Goal: Task Accomplishment & Management: Use online tool/utility

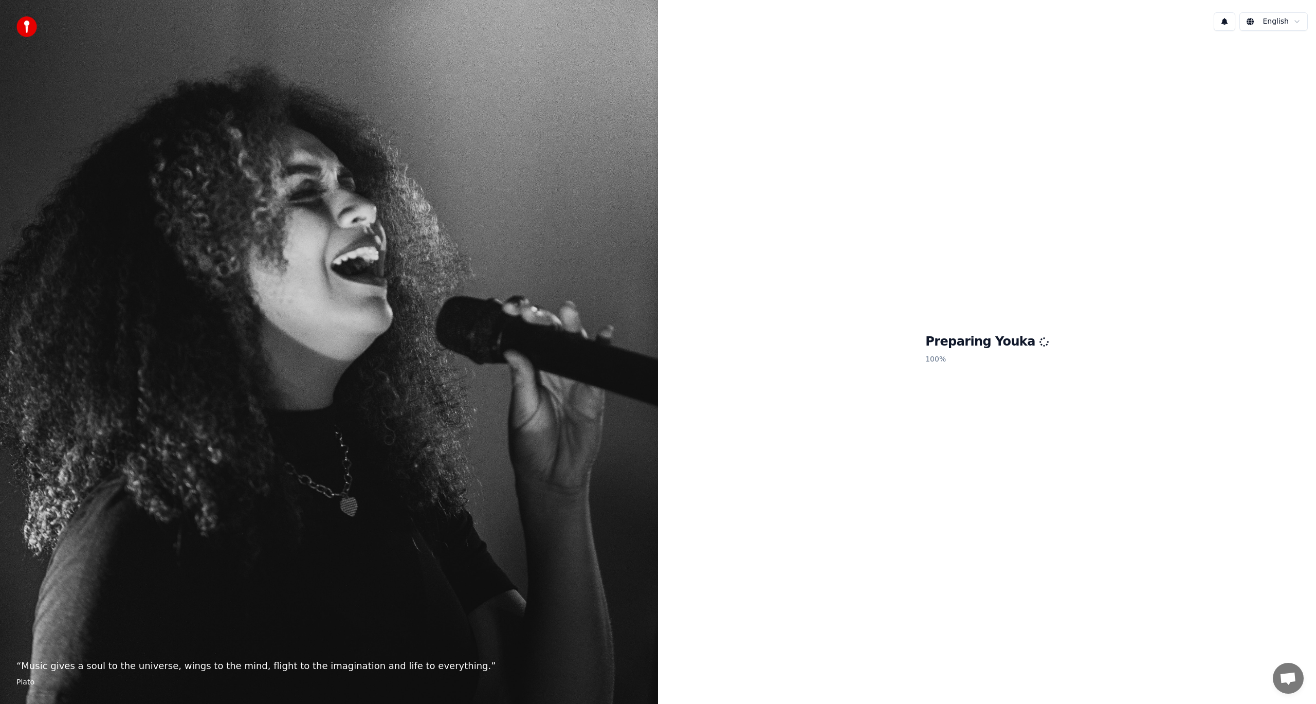
scroll to position [121, 0]
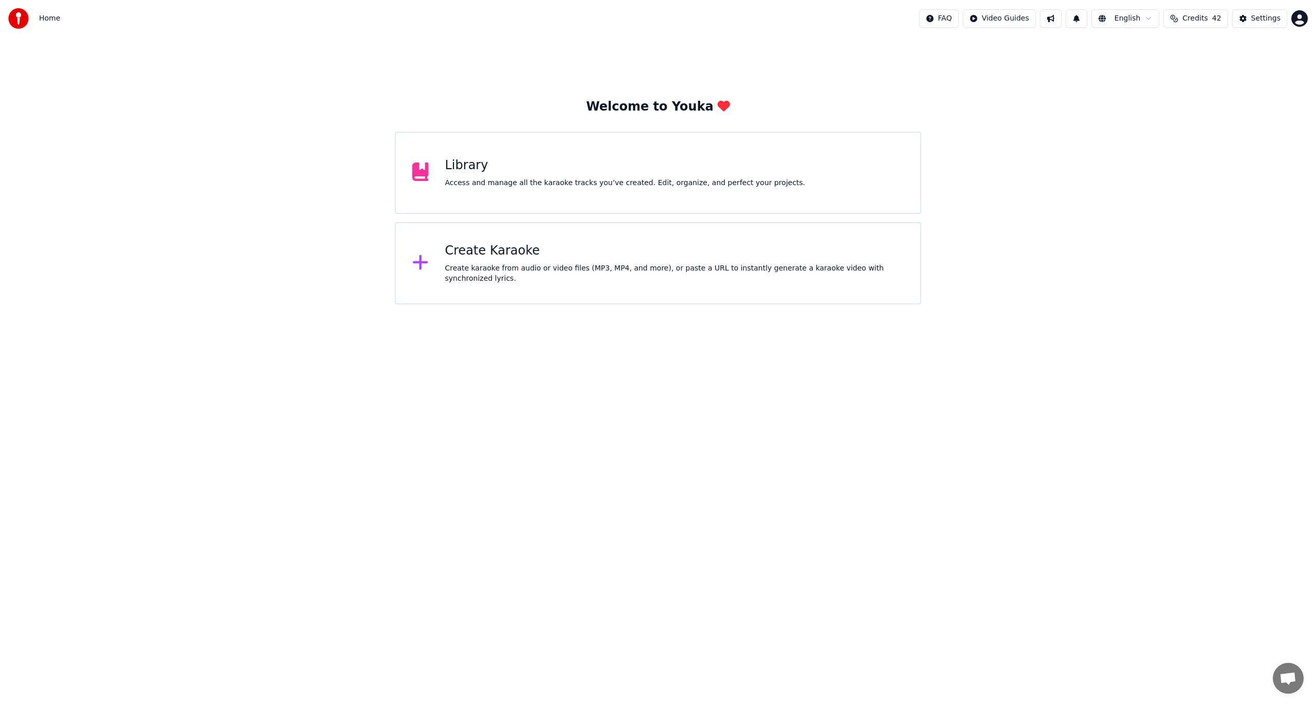
click at [495, 271] on div "Create karaoke from audio or video files (MP3, MP4, and more), or paste a URL t…" at bounding box center [674, 273] width 459 height 21
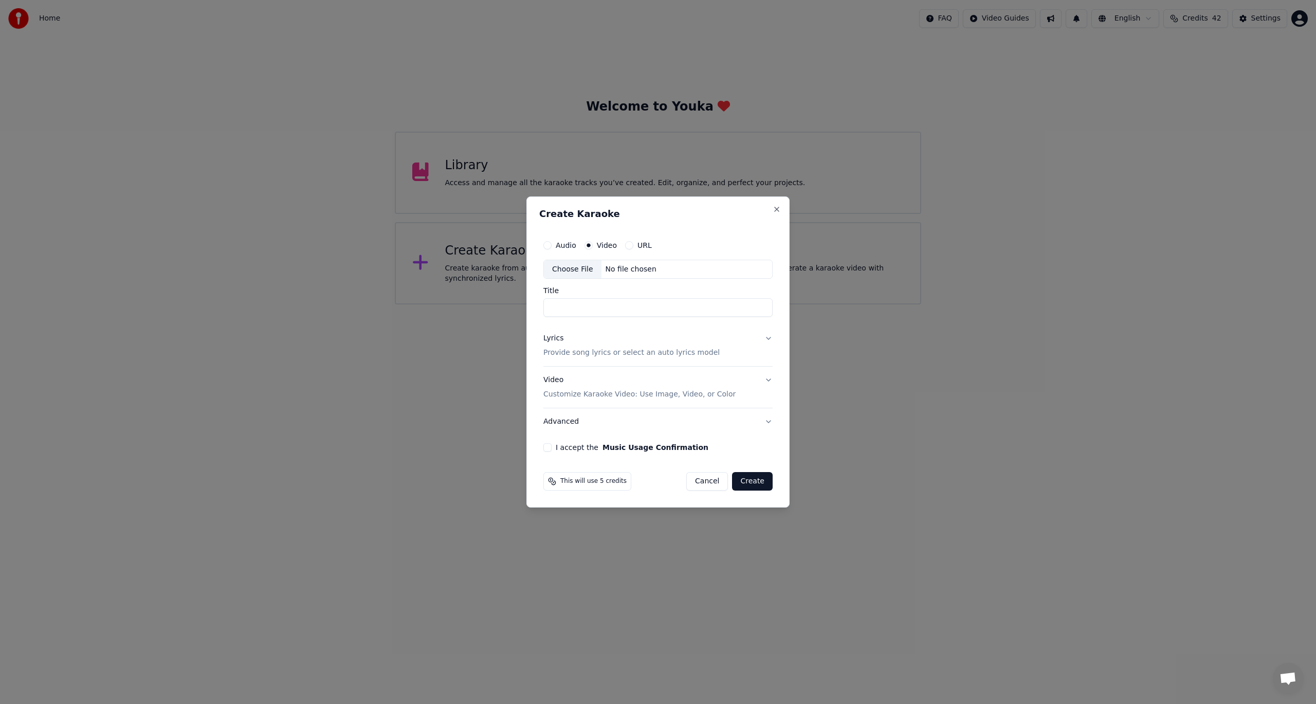
click at [565, 270] on div "Choose File" at bounding box center [573, 269] width 58 height 19
type input "******"
click at [768, 339] on button "Lyrics Provide song lyrics or select an auto lyrics model" at bounding box center [657, 345] width 233 height 41
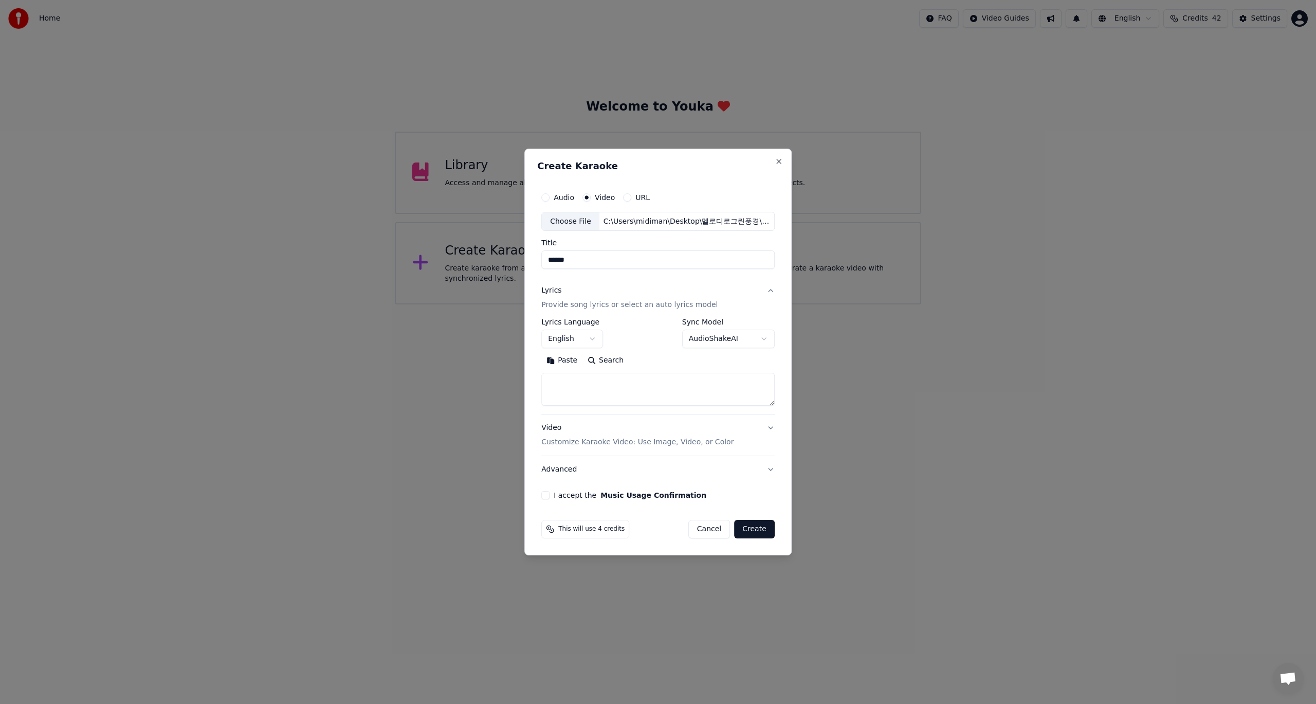
click at [594, 304] on body "Home FAQ Video Guides English Credits 42 Settings Welcome to Youka Library Acce…" at bounding box center [658, 152] width 1316 height 304
select select "**"
click at [767, 304] on body "Home FAQ Video Guides English Credits 42 Settings Welcome to Youka Library Acce…" at bounding box center [658, 152] width 1316 height 304
select select "**********"
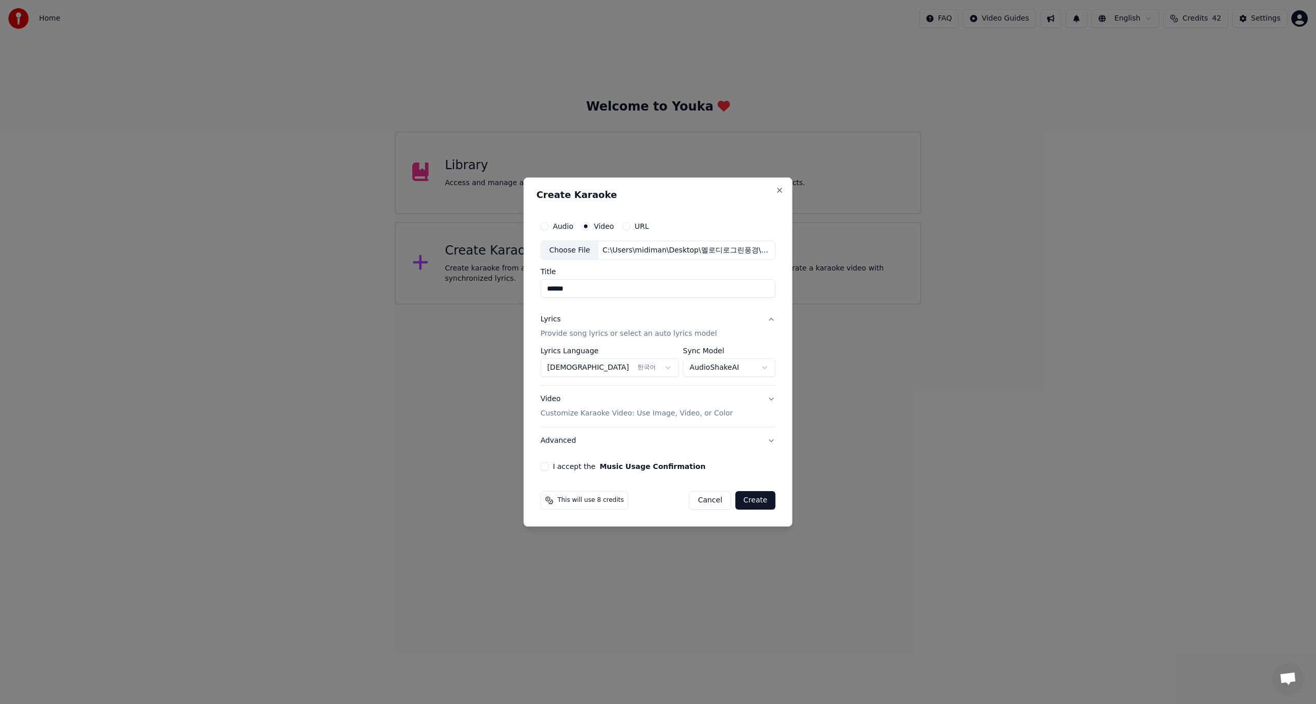
click at [547, 466] on button "I accept the Music Usage Confirmation" at bounding box center [544, 466] width 8 height 8
click at [757, 503] on button "Create" at bounding box center [755, 500] width 41 height 19
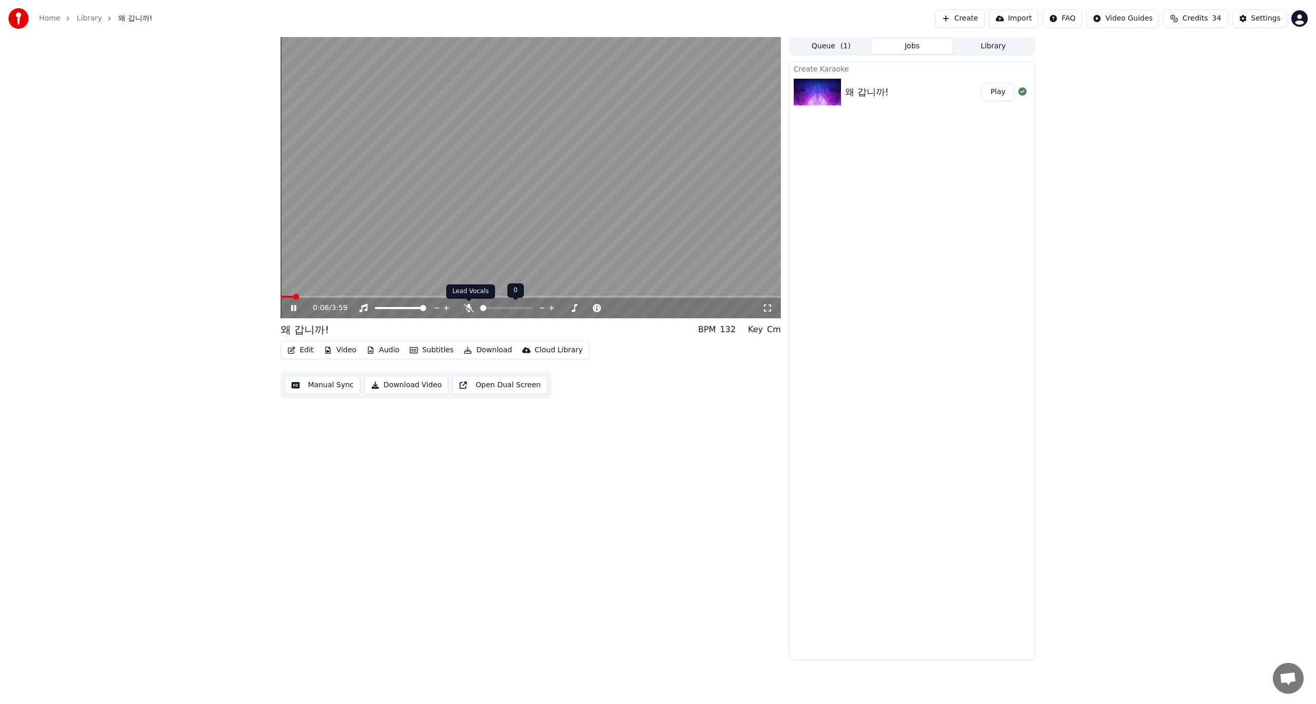
click at [467, 309] on icon at bounding box center [469, 308] width 10 height 8
click at [293, 308] on icon at bounding box center [293, 308] width 5 height 6
click at [281, 300] on span at bounding box center [284, 297] width 6 height 6
click at [294, 308] on icon at bounding box center [293, 307] width 6 height 7
click at [290, 309] on icon at bounding box center [301, 308] width 24 height 8
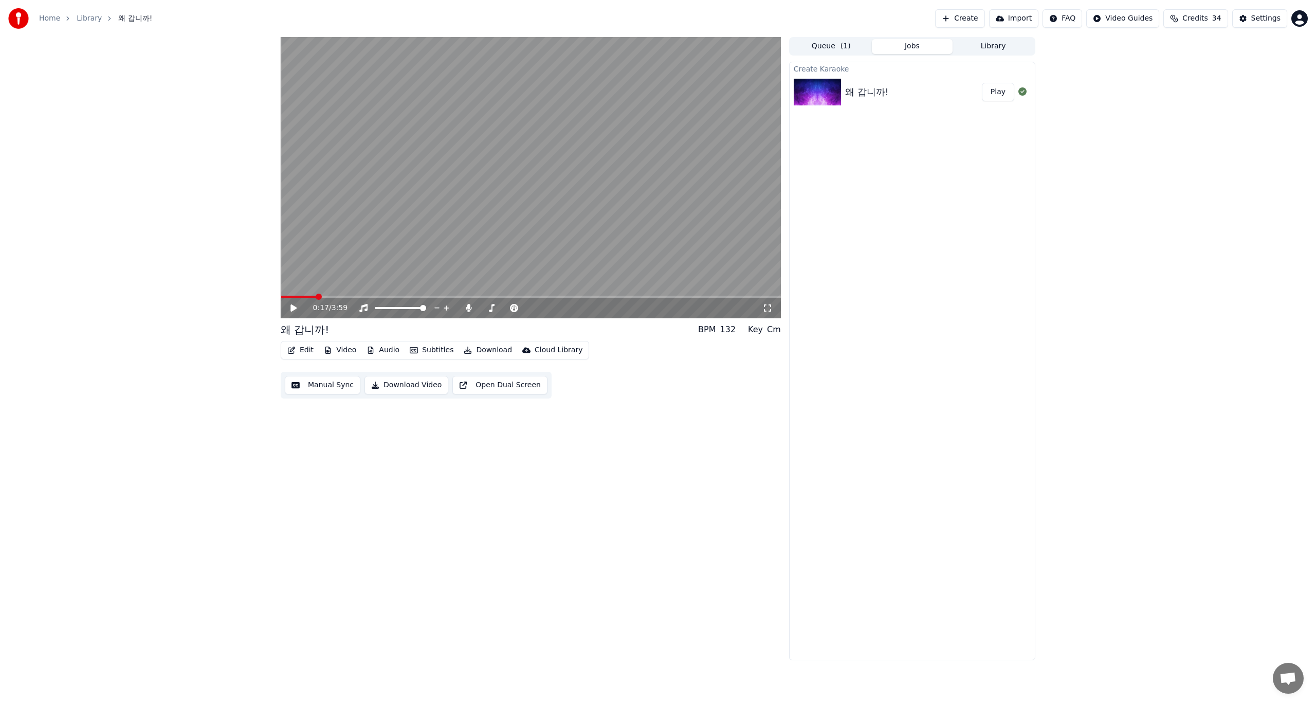
click at [316, 296] on span at bounding box center [298, 297] width 35 height 2
click at [293, 308] on icon at bounding box center [293, 307] width 6 height 7
click at [331, 390] on button "Manual Sync" at bounding box center [323, 385] width 76 height 19
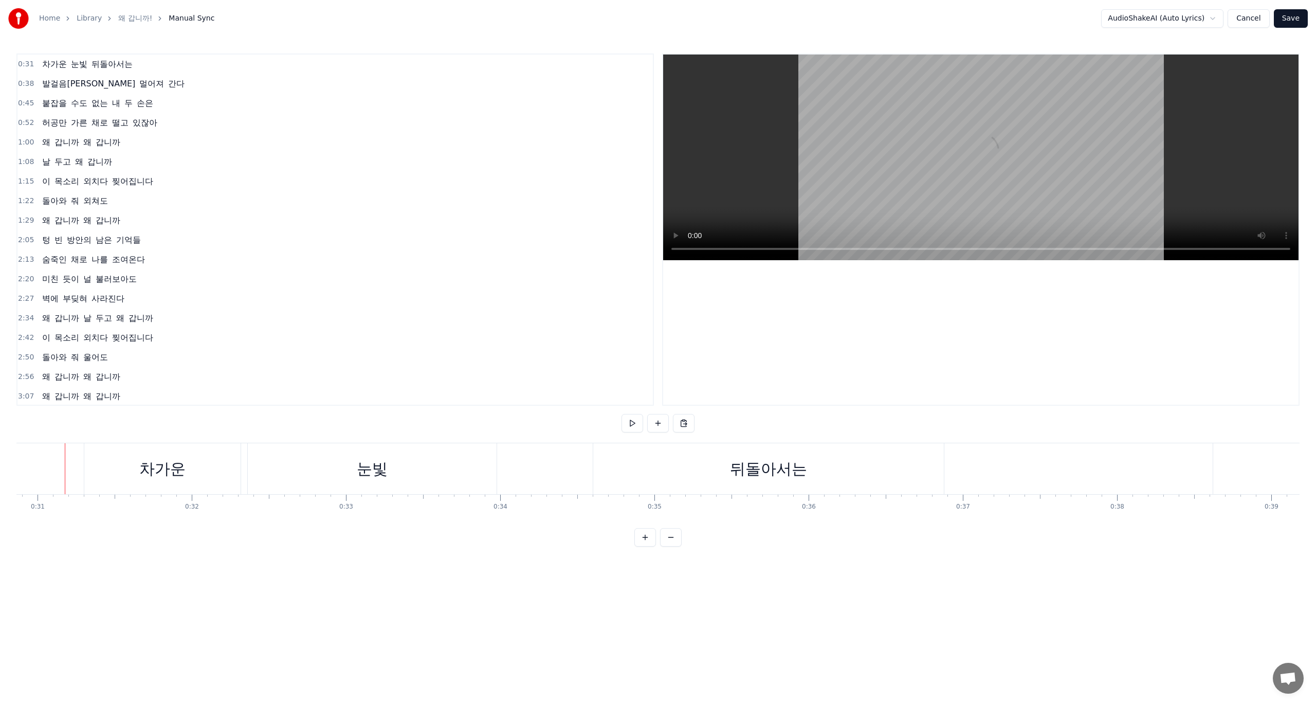
scroll to position [0, 4757]
click at [630, 423] on button at bounding box center [633, 423] width 22 height 19
click at [599, 472] on div "외쳐도" at bounding box center [358, 468] width 484 height 51
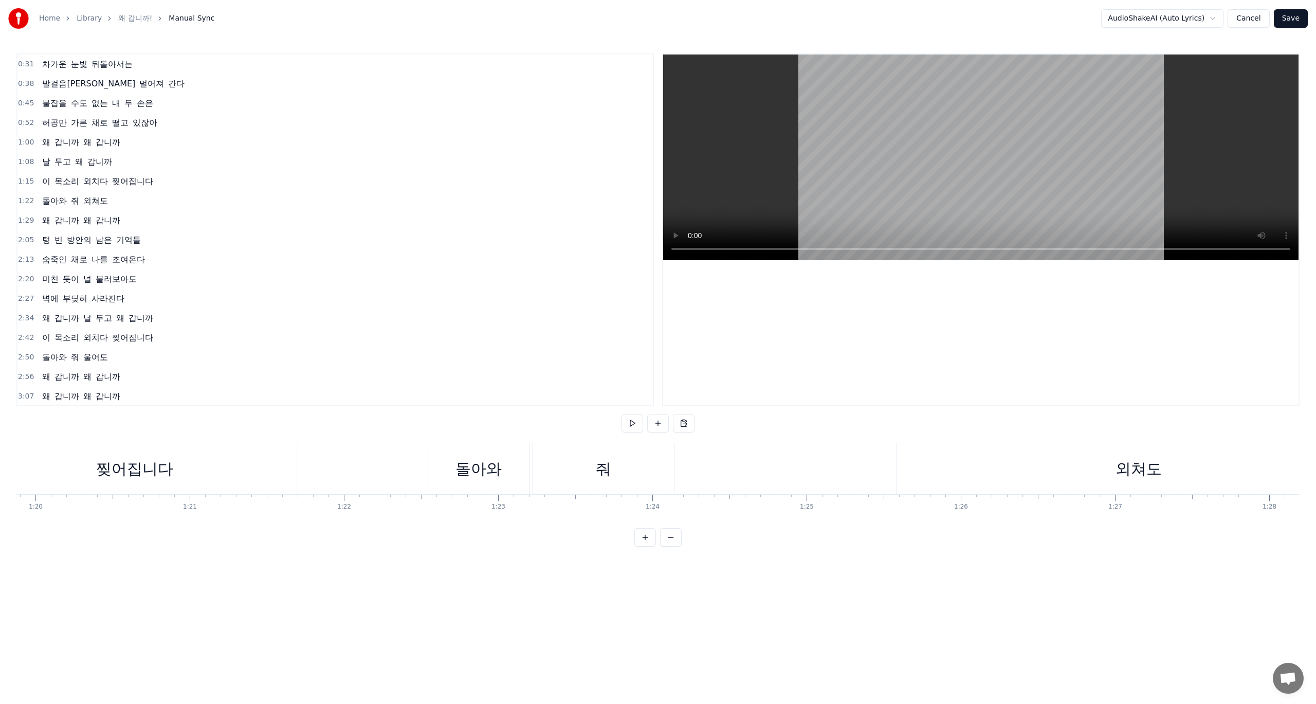
click at [950, 473] on div "외쳐도" at bounding box center [1138, 468] width 483 height 51
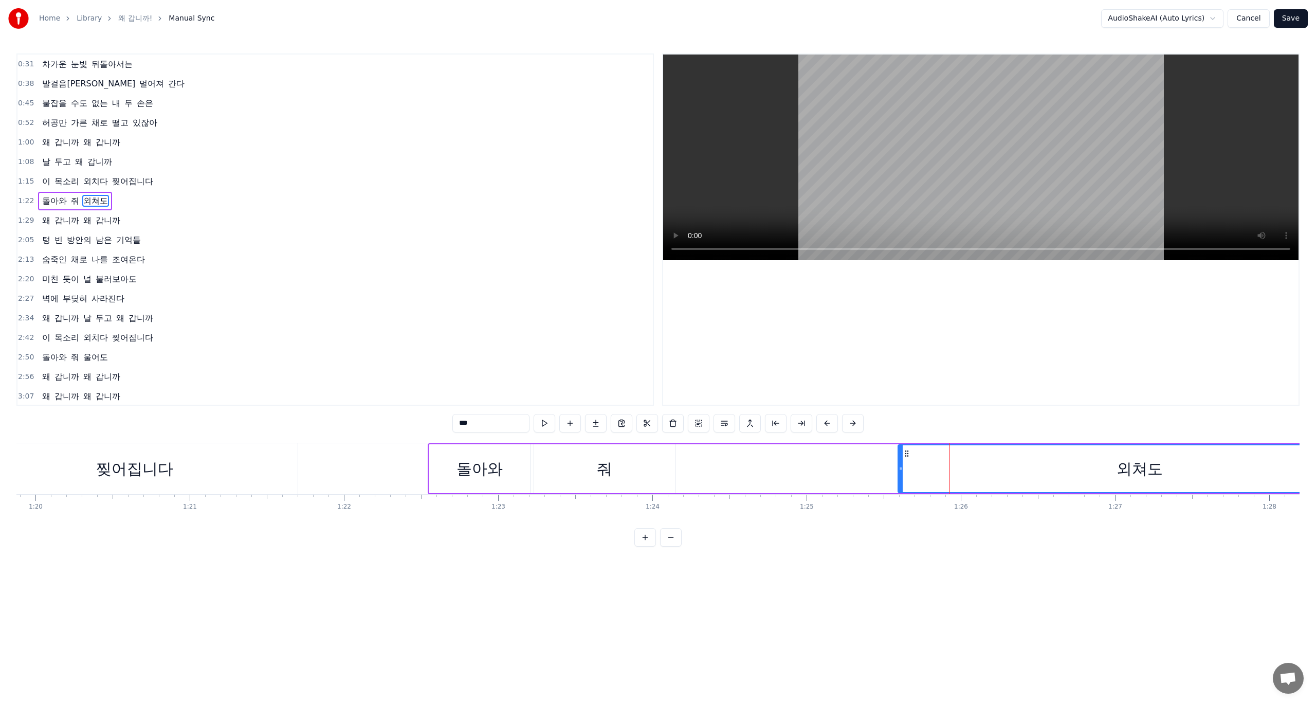
click at [868, 473] on div "돌아와 줘 외쳐도" at bounding box center [905, 468] width 955 height 51
click at [776, 473] on div "돌아와 줘 외쳐도" at bounding box center [905, 468] width 955 height 51
click at [542, 469] on div "줘" at bounding box center [604, 468] width 141 height 49
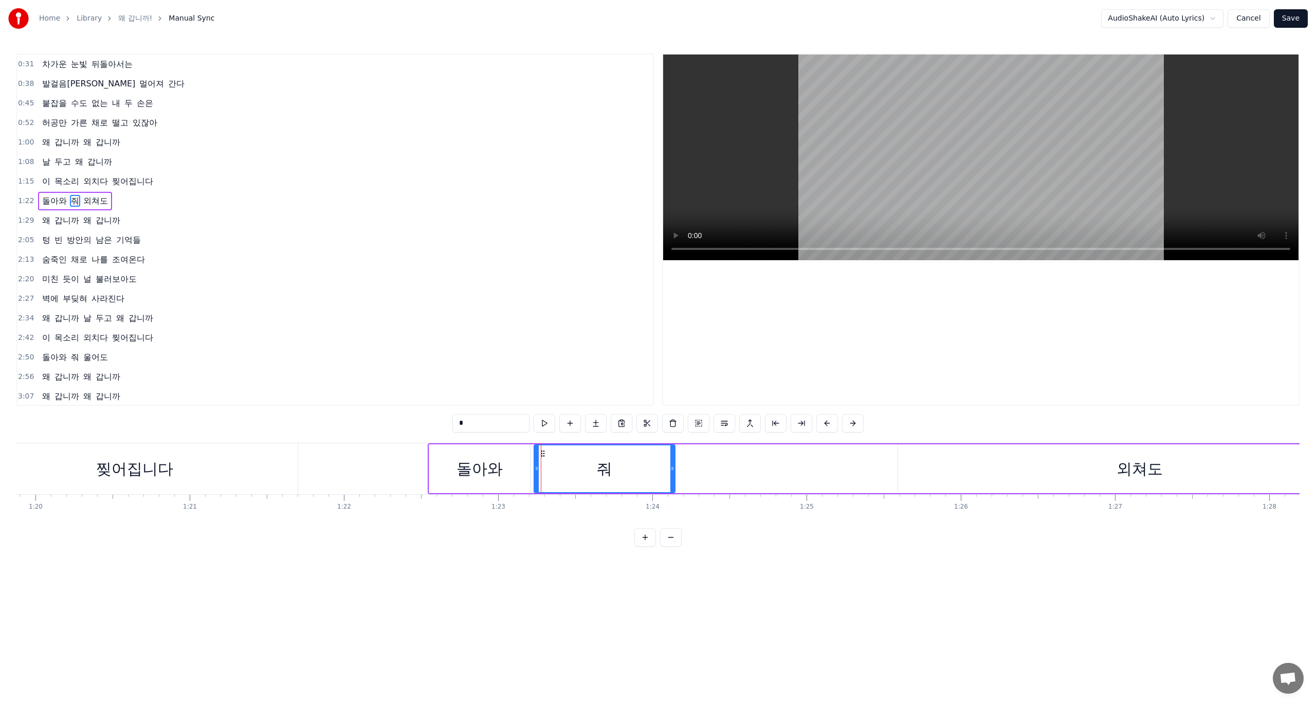
click at [495, 472] on div "돌아와" at bounding box center [480, 468] width 46 height 23
click at [612, 472] on div "줘" at bounding box center [604, 468] width 15 height 23
drag, startPoint x: 673, startPoint y: 467, endPoint x: 640, endPoint y: 476, distance: 34.7
click at [640, 476] on div at bounding box center [641, 468] width 4 height 47
click at [476, 463] on div "돌아와" at bounding box center [480, 468] width 46 height 23
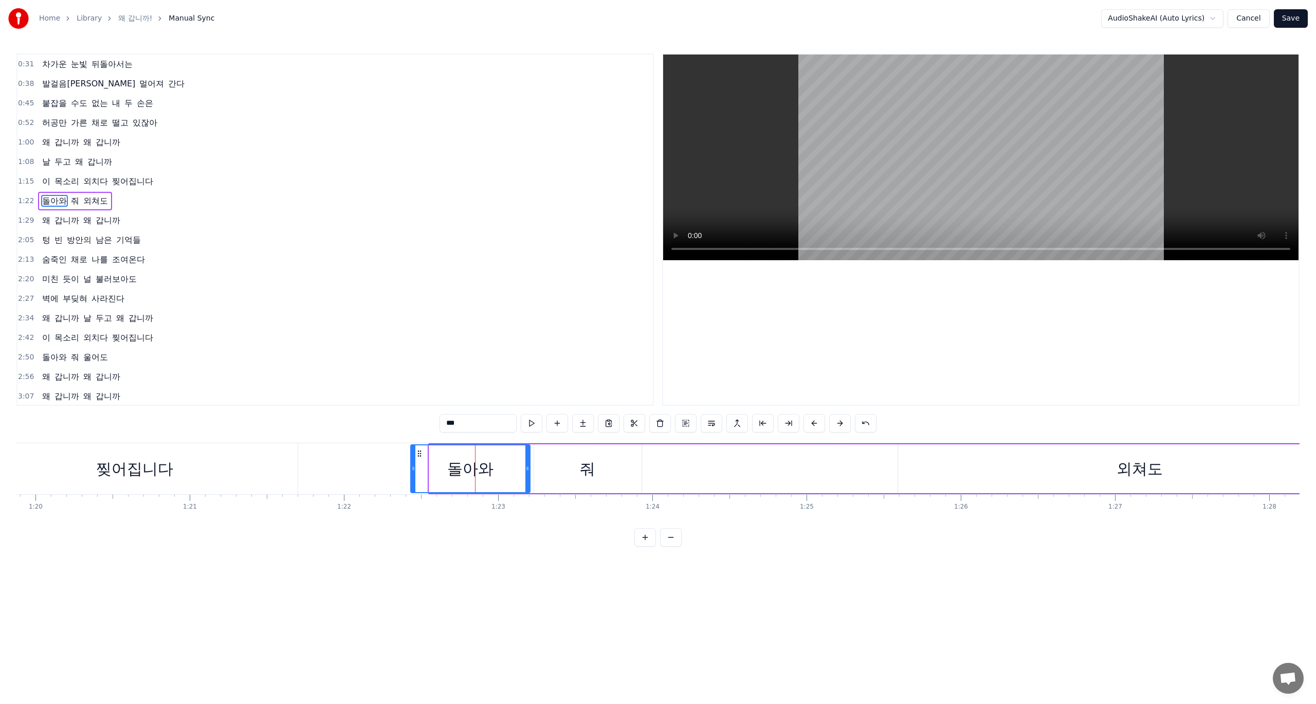
drag, startPoint x: 430, startPoint y: 473, endPoint x: 411, endPoint y: 474, distance: 19.6
click at [411, 474] on div at bounding box center [413, 468] width 4 height 47
click at [628, 472] on div "줘" at bounding box center [587, 468] width 107 height 49
click at [1069, 460] on div "외쳐도" at bounding box center [1139, 468] width 483 height 49
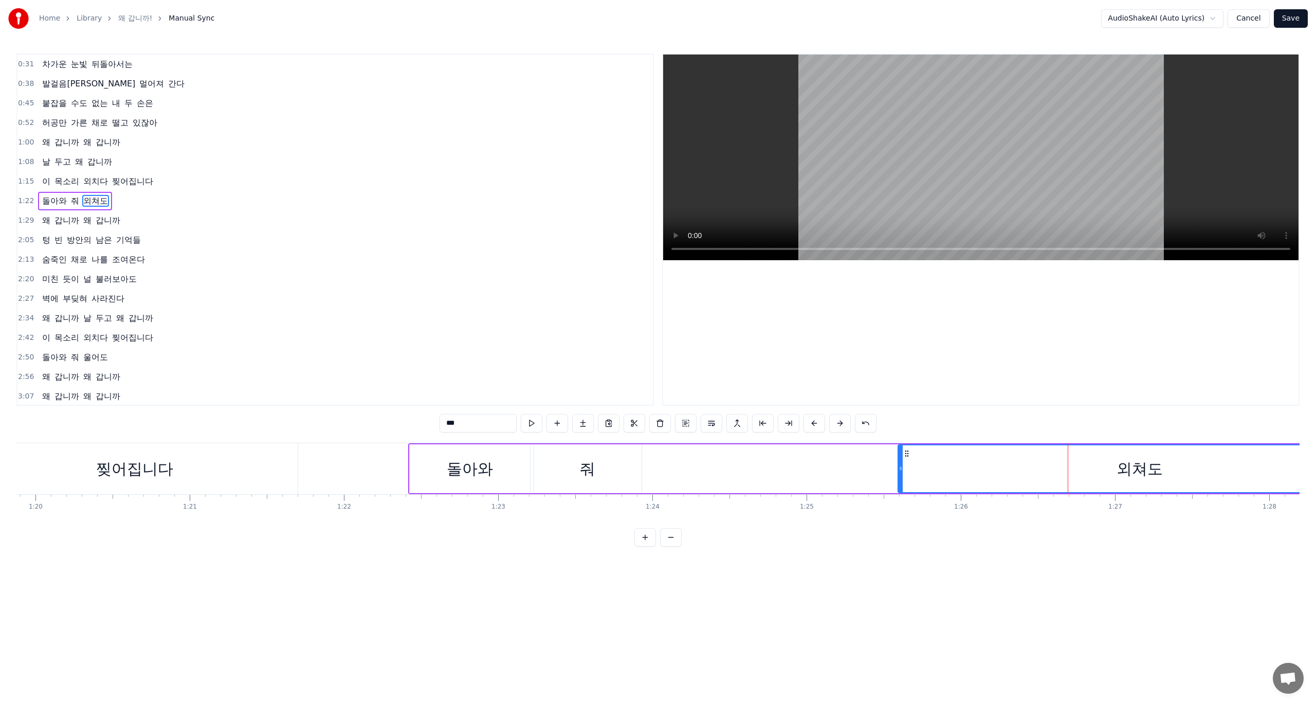
click at [603, 477] on div "줘" at bounding box center [587, 468] width 107 height 49
type input "*"
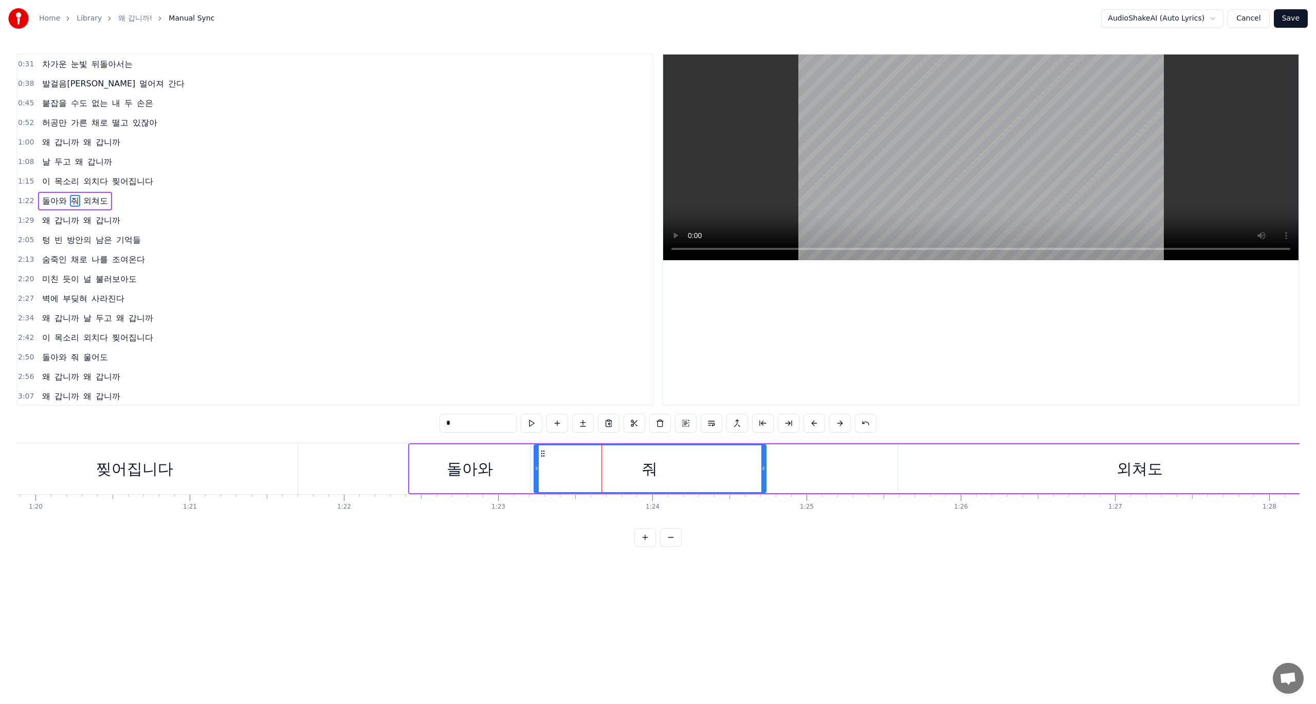
drag, startPoint x: 640, startPoint y: 472, endPoint x: 764, endPoint y: 472, distance: 124.4
click at [764, 472] on icon at bounding box center [763, 468] width 4 height 8
click at [897, 478] on div "돌아와 줘 외쳐도" at bounding box center [895, 468] width 975 height 51
click at [883, 472] on div "돌아와 줘 외쳐도" at bounding box center [895, 468] width 975 height 51
click at [943, 468] on div "외쳐도" at bounding box center [1139, 468] width 483 height 49
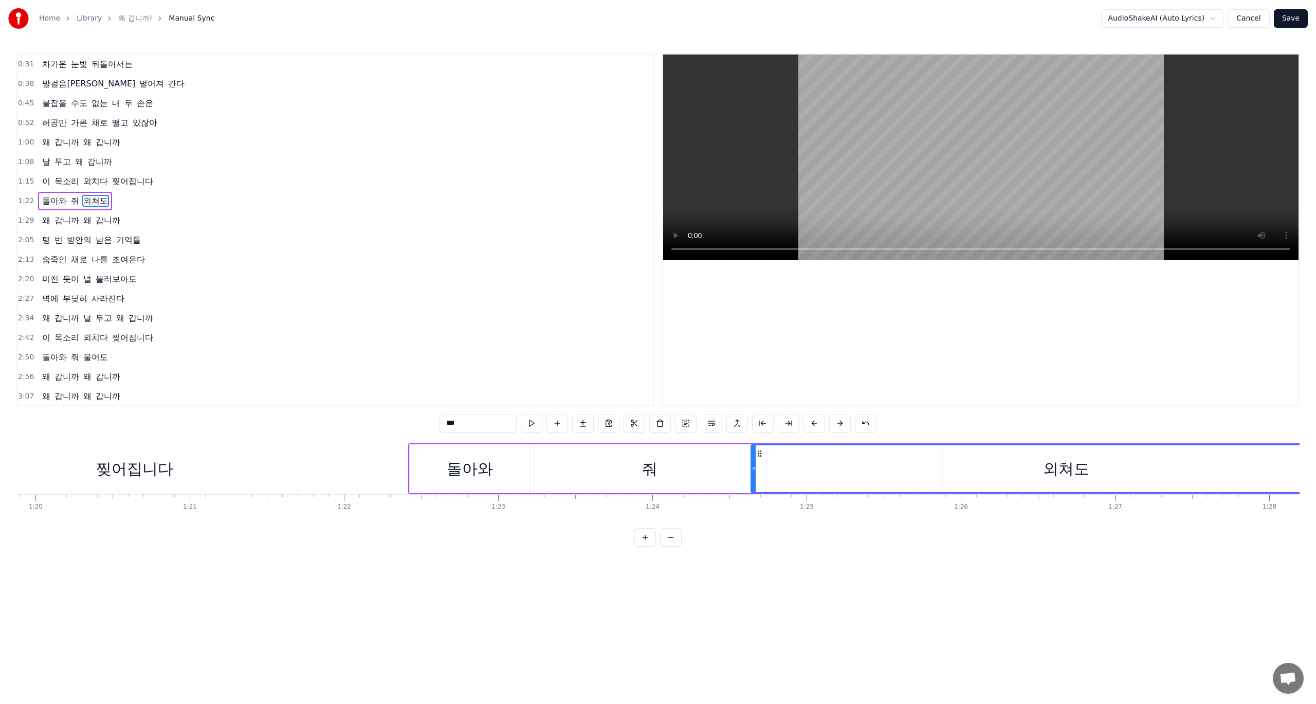
drag, startPoint x: 900, startPoint y: 472, endPoint x: 753, endPoint y: 478, distance: 147.2
click at [753, 478] on div at bounding box center [754, 468] width 4 height 47
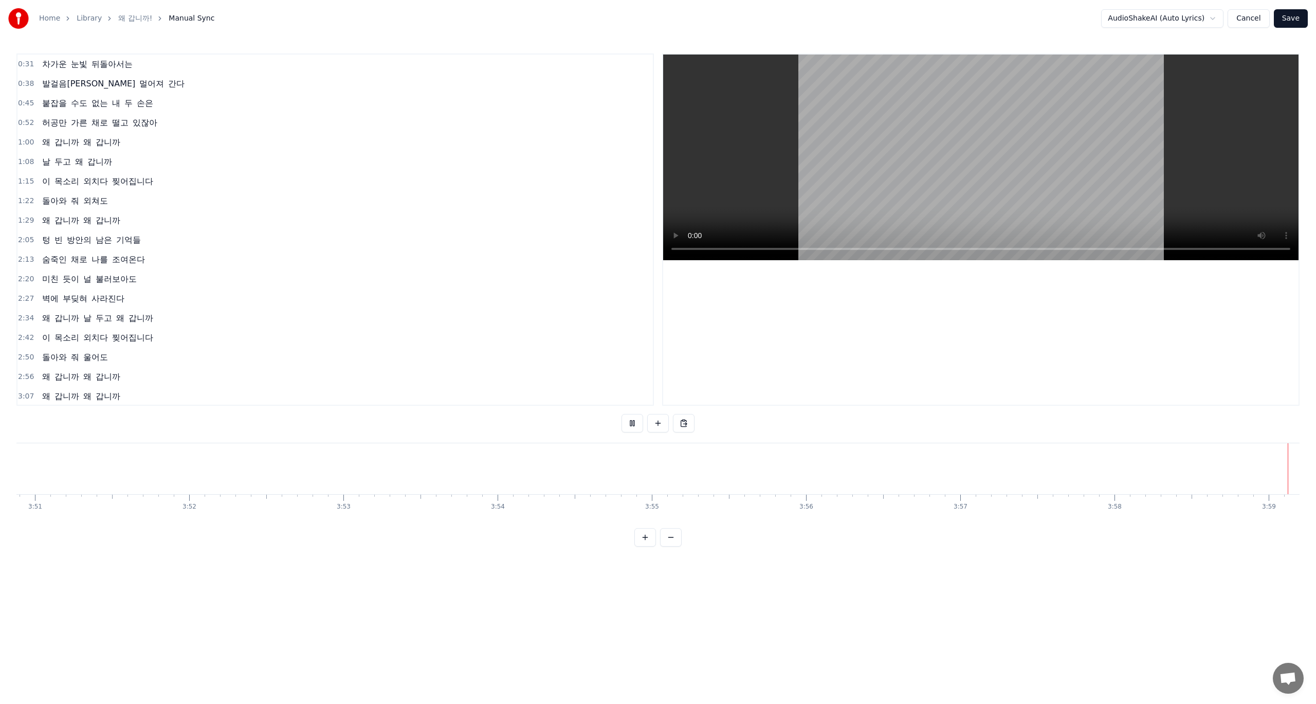
scroll to position [0, 35609]
click at [1299, 21] on button "Save" at bounding box center [1291, 18] width 34 height 19
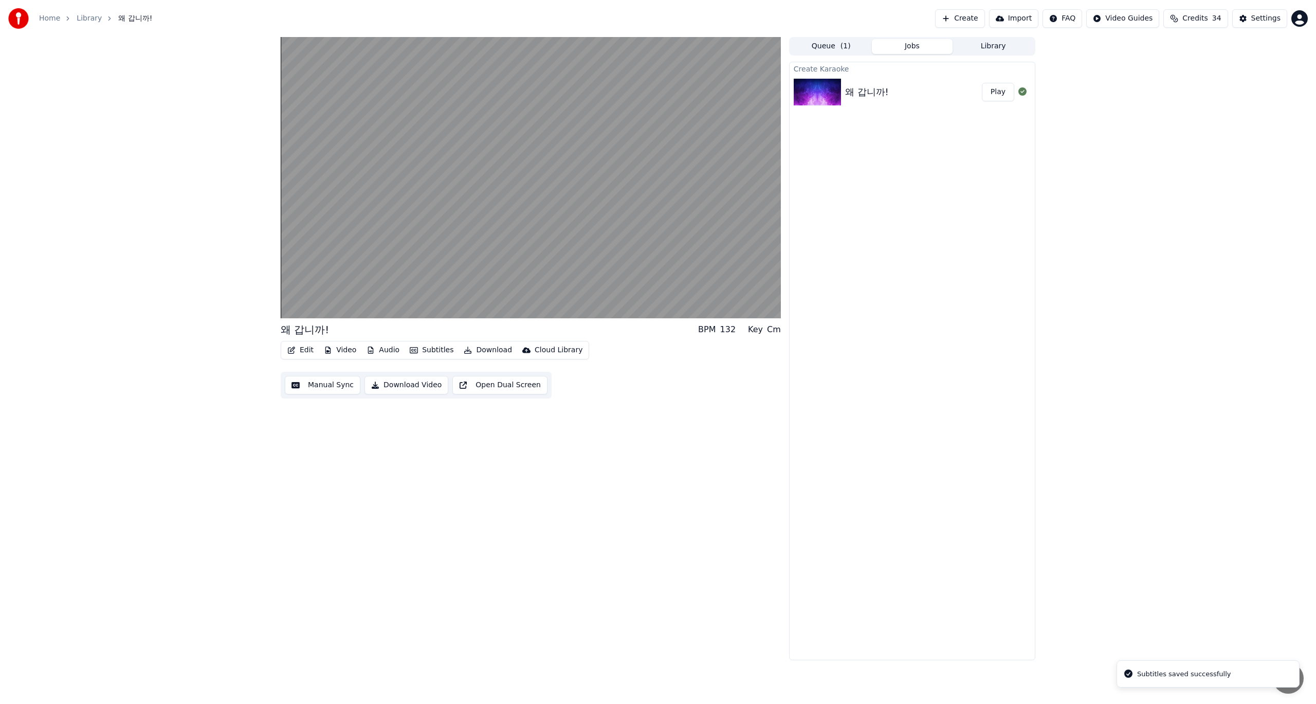
click at [410, 386] on button "Download Video" at bounding box center [406, 385] width 84 height 19
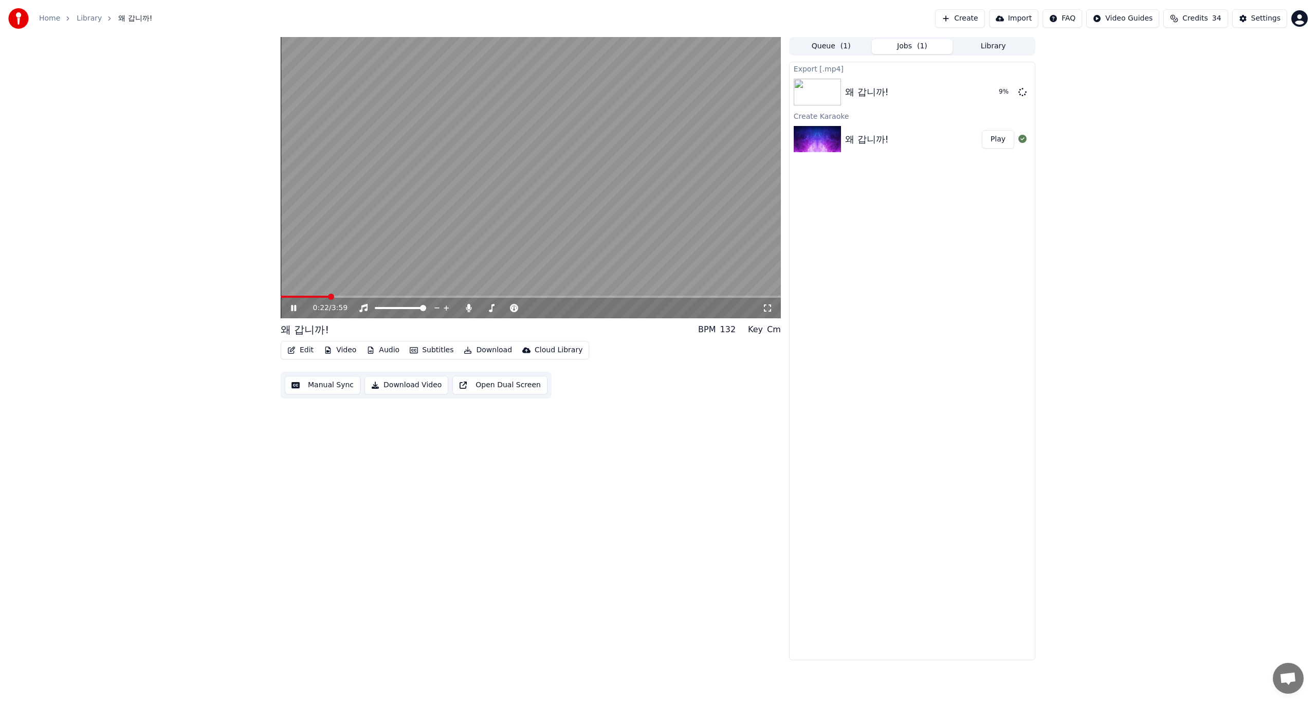
click at [296, 308] on icon at bounding box center [293, 308] width 5 height 6
click at [999, 98] on button "Show" at bounding box center [995, 92] width 37 height 19
